Goal: Check status: Check status

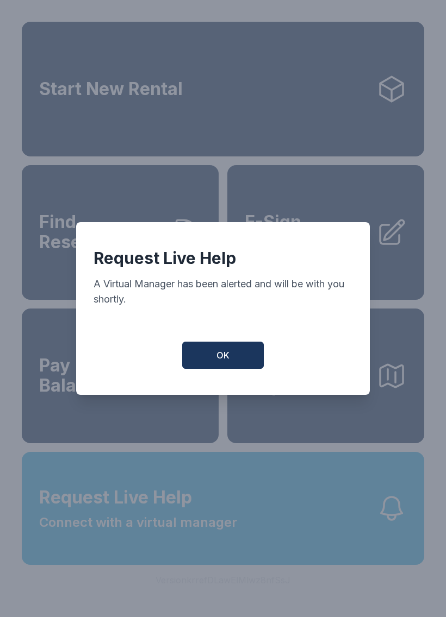
click at [216, 353] on button "OK" at bounding box center [223, 355] width 82 height 27
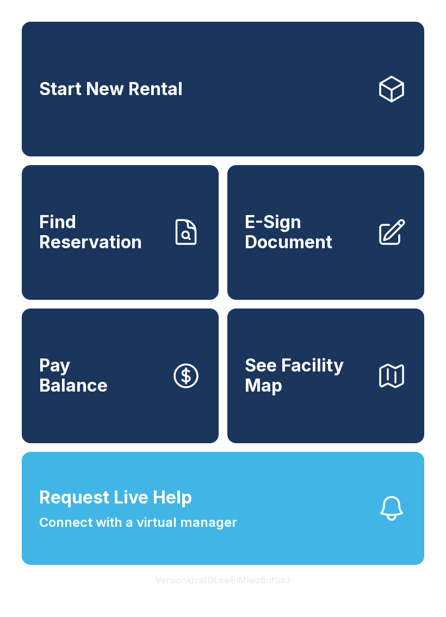
click at [296, 536] on button "Request Live Help Connect with a virtual manager" at bounding box center [223, 508] width 402 height 113
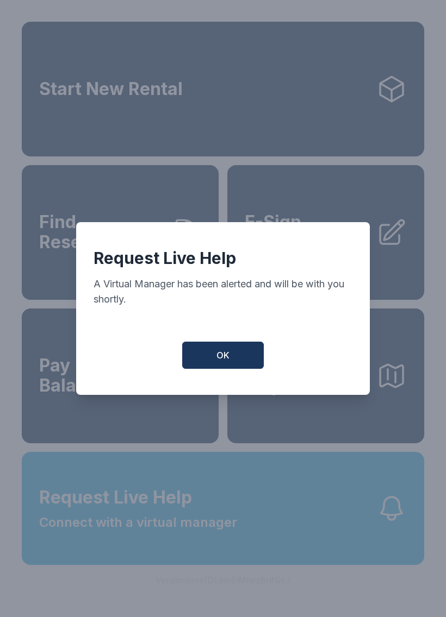
click at [229, 359] on span "OK" at bounding box center [222, 355] width 13 height 13
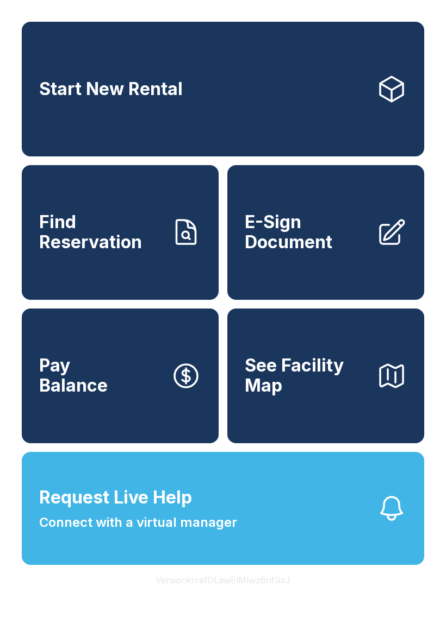
click at [115, 252] on span "Find Reservation" at bounding box center [100, 232] width 123 height 40
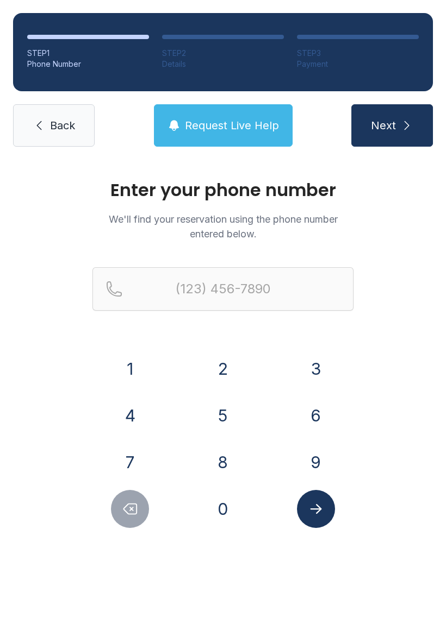
click at [314, 426] on button "6" at bounding box center [316, 416] width 38 height 38
click at [224, 428] on button "5" at bounding box center [223, 416] width 38 height 38
click at [214, 517] on button "0" at bounding box center [223, 509] width 38 height 38
click at [133, 427] on button "4" at bounding box center [130, 416] width 38 height 38
click at [226, 376] on button "2" at bounding box center [223, 369] width 38 height 38
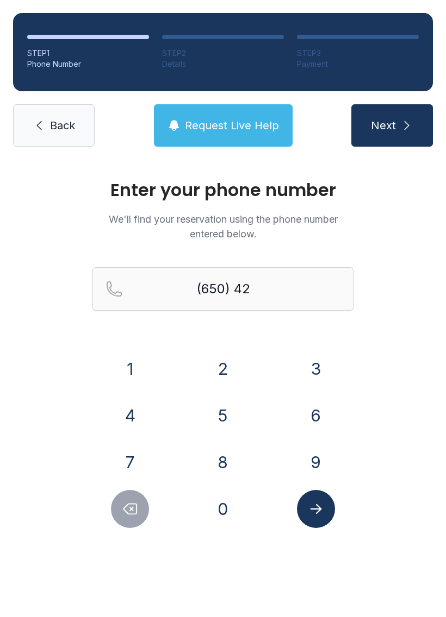
click at [220, 372] on button "2" at bounding box center [223, 369] width 38 height 38
click at [321, 474] on button "9" at bounding box center [316, 462] width 38 height 38
click at [133, 408] on button "4" at bounding box center [130, 416] width 38 height 38
click at [127, 466] on button "7" at bounding box center [130, 462] width 38 height 38
click at [123, 418] on button "4" at bounding box center [130, 416] width 38 height 38
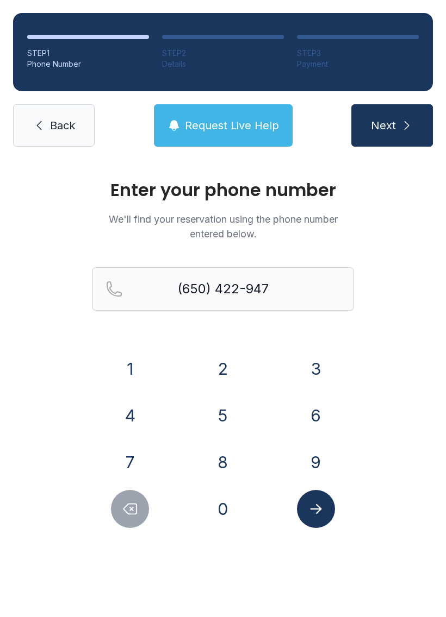
type input "[PHONE_NUMBER]"
click at [320, 503] on icon "Submit lookup form" at bounding box center [316, 509] width 16 height 16
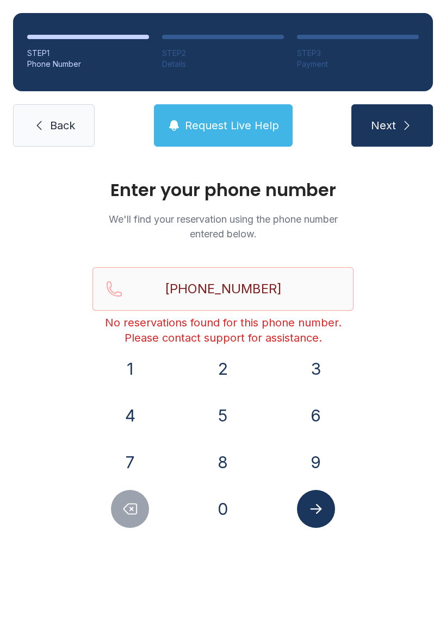
click at [240, 123] on span "Request Live Help" at bounding box center [232, 125] width 94 height 15
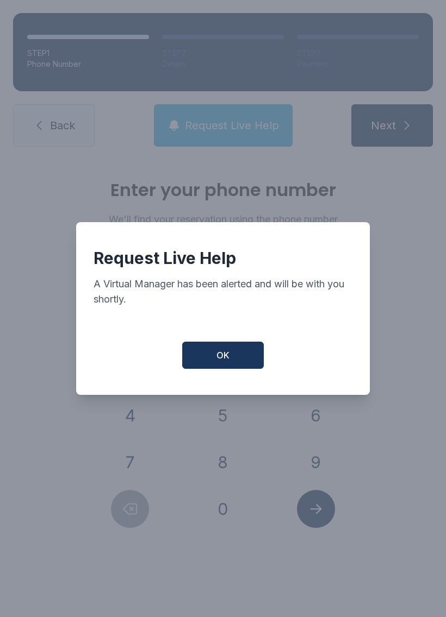
click at [222, 357] on span "OK" at bounding box center [222, 355] width 13 height 13
